Goal: Transaction & Acquisition: Subscribe to service/newsletter

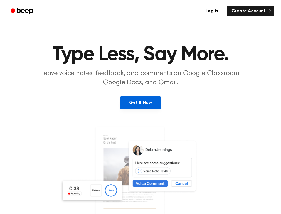
click at [147, 106] on link "Get It Now" at bounding box center [140, 102] width 40 height 13
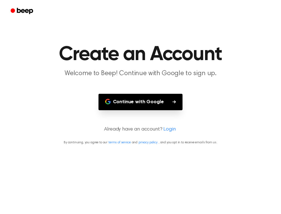
click at [147, 104] on button "Continue with Google" at bounding box center [141, 102] width 84 height 16
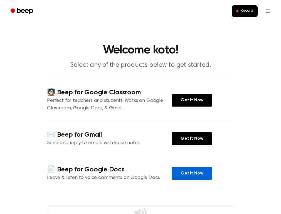
click at [206, 174] on link "Get It Now" at bounding box center [192, 173] width 40 height 13
click at [178, 173] on link "Get It Now" at bounding box center [192, 173] width 40 height 13
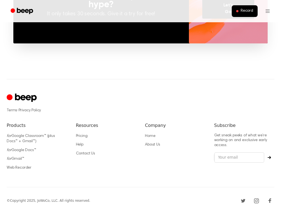
scroll to position [461, 0]
